Goal: Find specific page/section: Find specific page/section

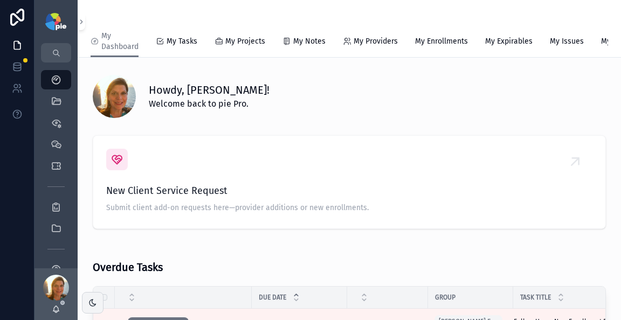
click at [412, 75] on div "Howdy, [PERSON_NAME]! Welcome back to pie Pro." at bounding box center [349, 94] width 526 height 56
click at [48, 75] on div "My Dashboard" at bounding box center [55, 79] width 17 height 17
click at [57, 94] on div "QuickLinks" at bounding box center [55, 101] width 17 height 17
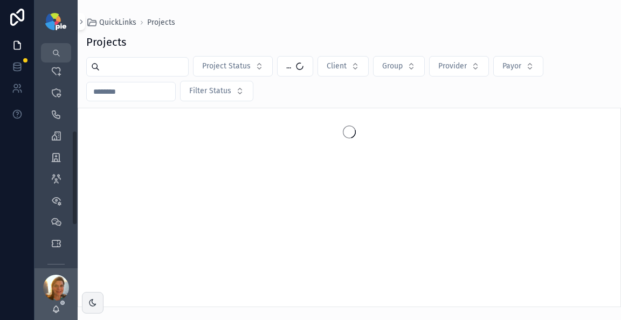
scroll to position [220, 0]
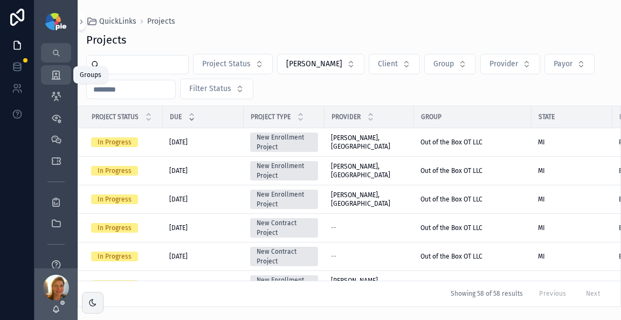
click at [58, 78] on icon "scrollable content" at bounding box center [56, 75] width 11 height 11
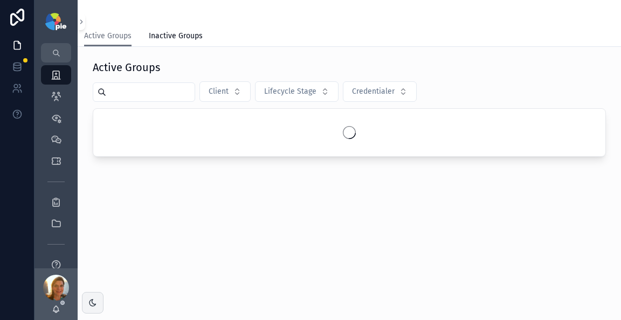
click at [171, 91] on input "scrollable content" at bounding box center [150, 92] width 88 height 15
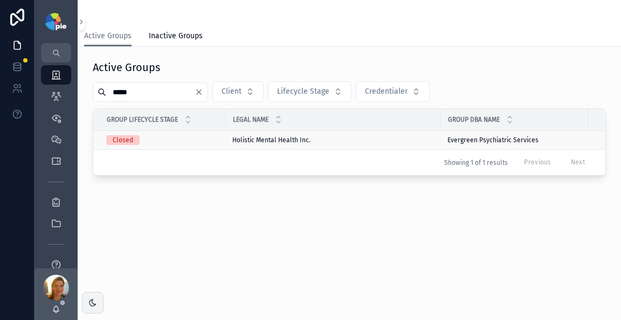
type input "*****"
click at [254, 136] on span "Holistic Mental Health Inc." at bounding box center [271, 140] width 78 height 9
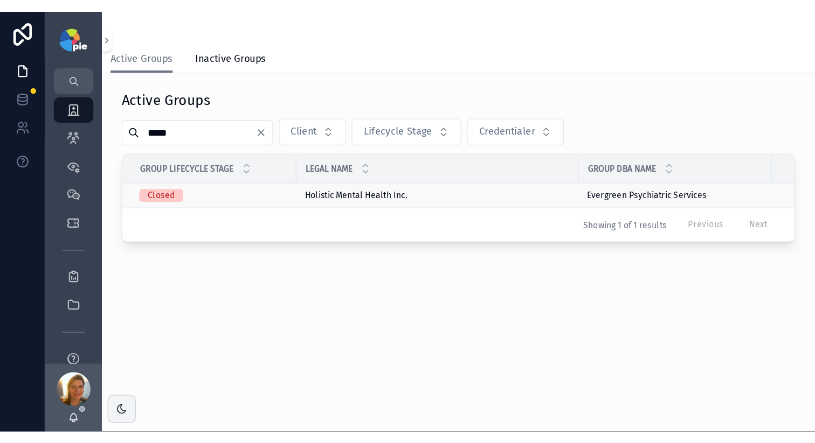
scroll to position [25, 0]
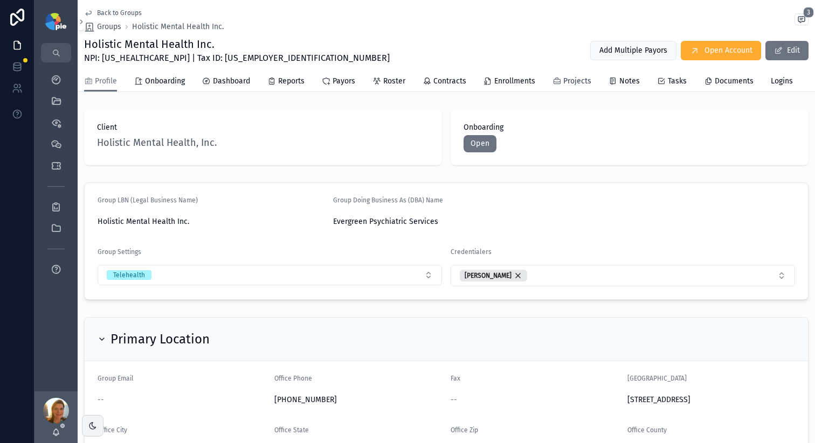
click at [574, 77] on span "Projects" at bounding box center [577, 81] width 28 height 11
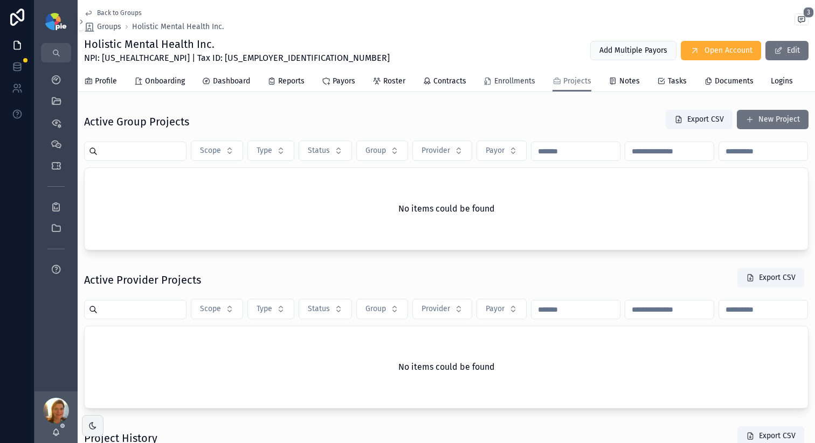
click at [483, 79] on icon "scrollable content" at bounding box center [487, 81] width 9 height 9
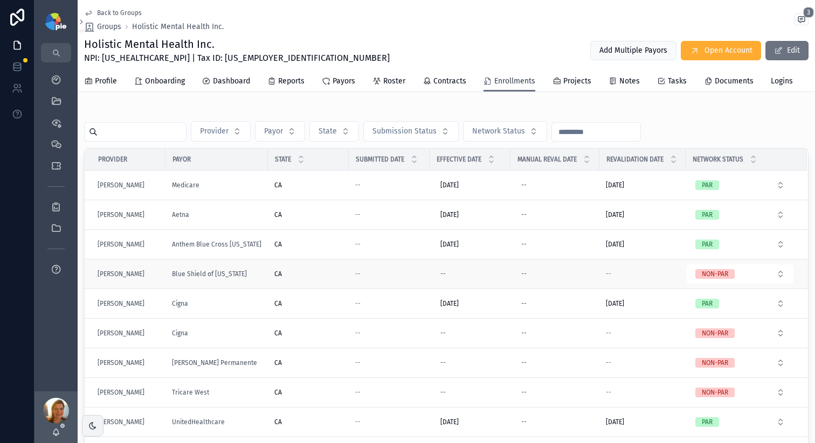
scroll to position [2, 0]
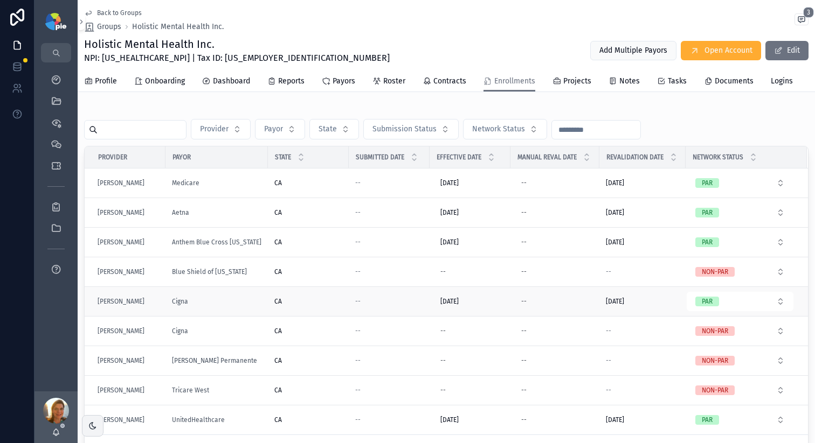
click at [304, 306] on div "CA CA" at bounding box center [308, 301] width 68 height 9
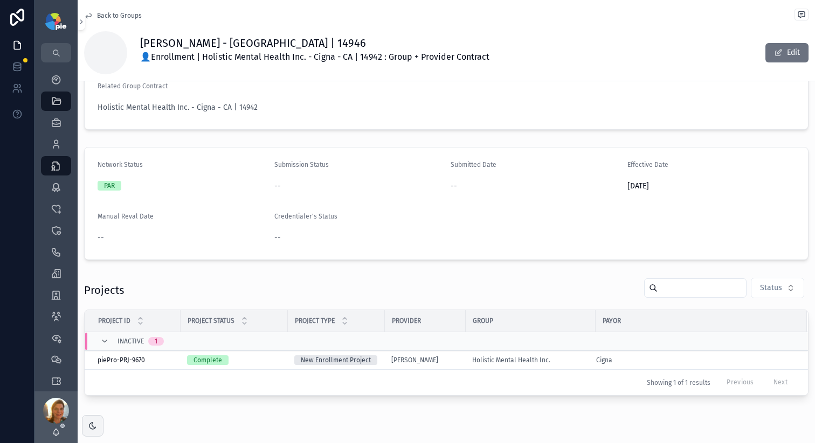
scroll to position [33, 0]
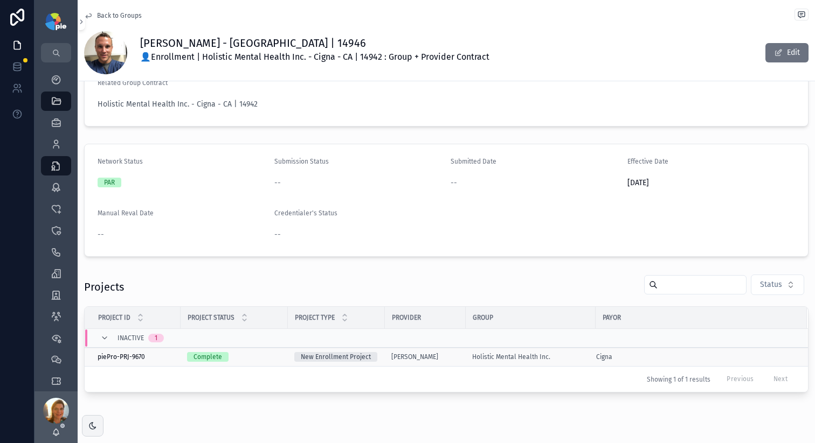
click at [564, 319] on div "Holistic Mental Health Inc." at bounding box center [530, 357] width 117 height 9
